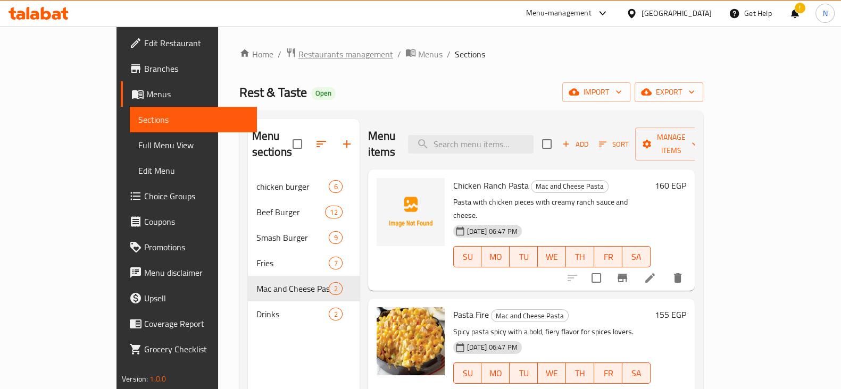
click at [298, 55] on span "Restaurants management" at bounding box center [345, 54] width 95 height 13
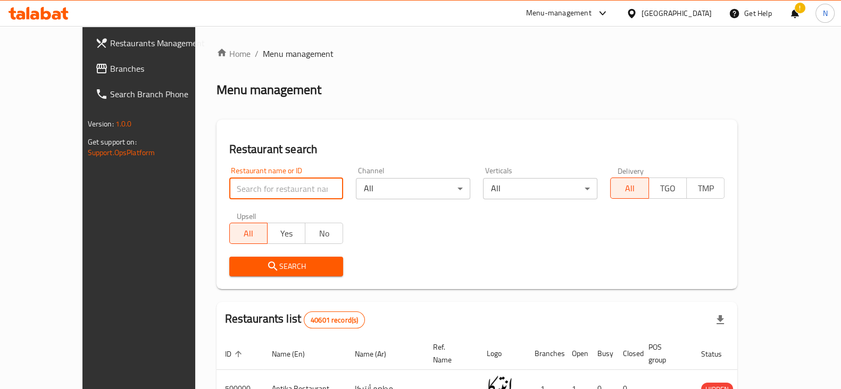
click at [278, 186] on input "search" at bounding box center [286, 188] width 114 height 21
paste input "699098"
type input "699098"
click button "Search" at bounding box center [286, 267] width 114 height 20
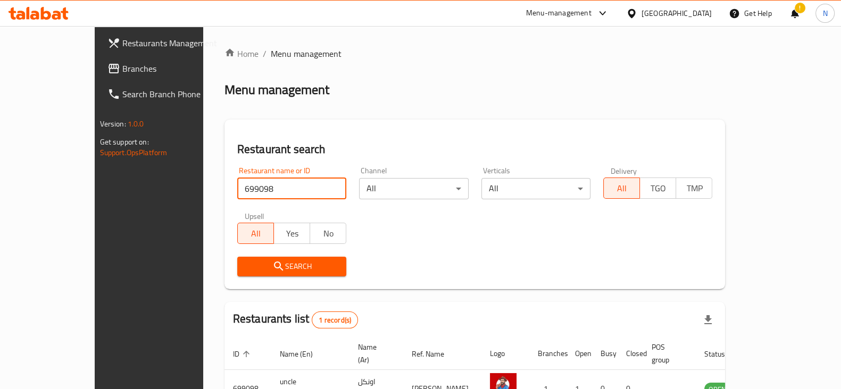
scroll to position [64, 0]
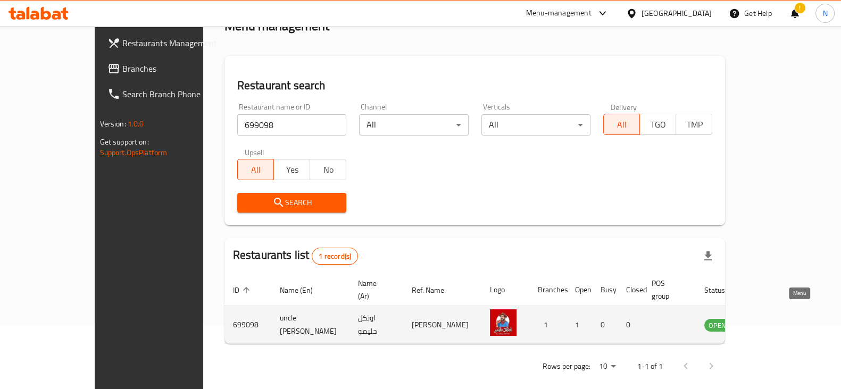
click at [780, 319] on link "enhanced table" at bounding box center [770, 325] width 20 height 13
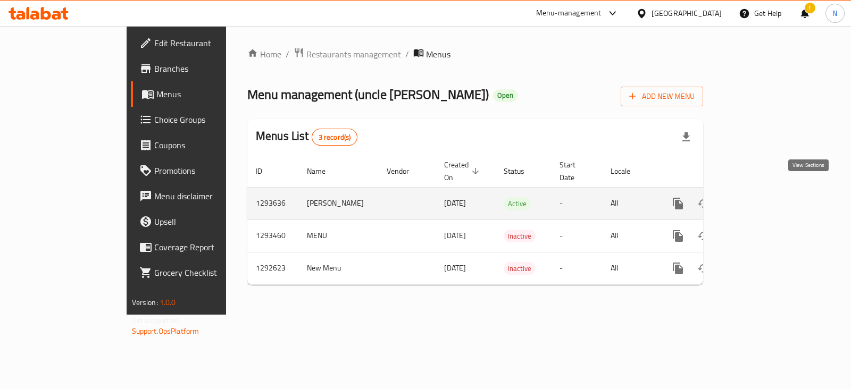
click at [761, 197] on icon "enhanced table" at bounding box center [754, 203] width 13 height 13
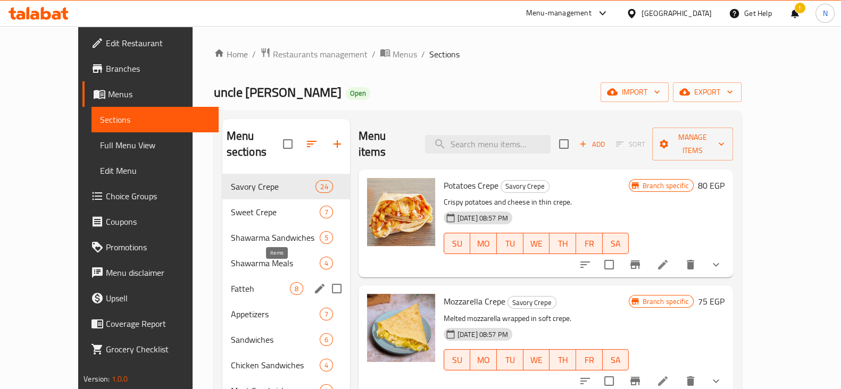
scroll to position [54, 0]
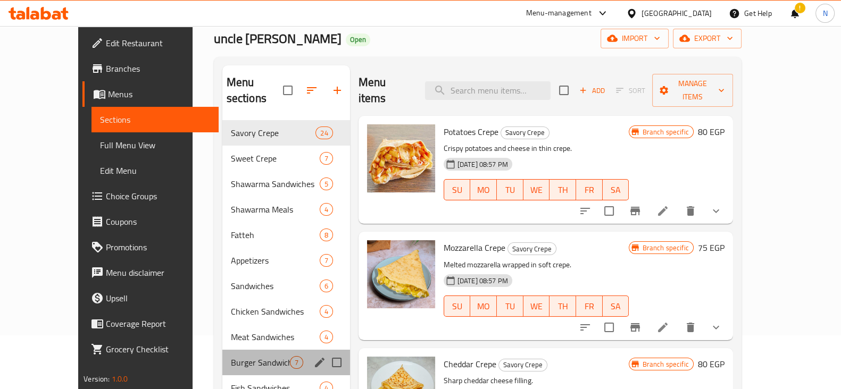
click at [224, 350] on div "Burger Sandwiches 7" at bounding box center [286, 363] width 128 height 26
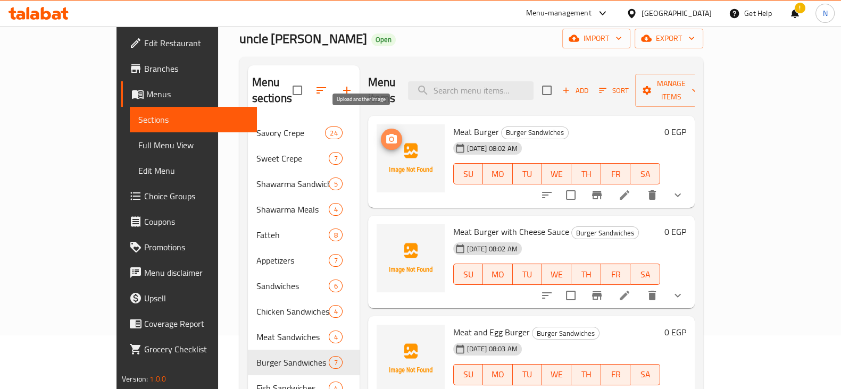
click at [386, 134] on icon "upload picture" at bounding box center [391, 139] width 11 height 10
click at [385, 133] on icon "upload picture" at bounding box center [391, 139] width 13 height 13
click at [381, 132] on button "upload picture" at bounding box center [391, 139] width 21 height 21
click at [385, 133] on icon "upload picture" at bounding box center [391, 139] width 13 height 13
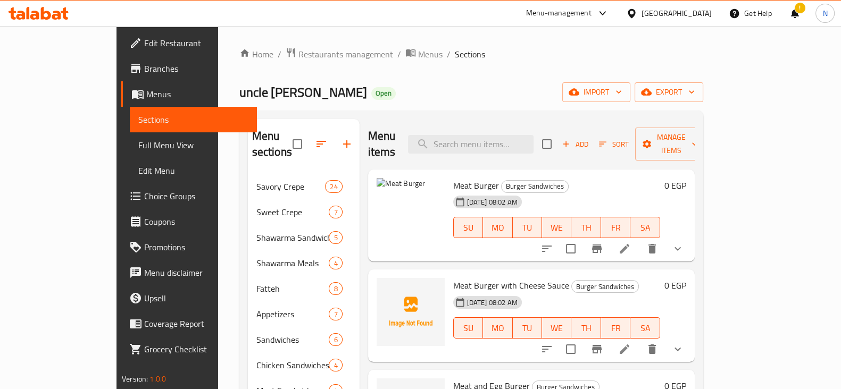
click at [35, 15] on icon at bounding box center [39, 13] width 60 height 13
